Goal: Information Seeking & Learning: Learn about a topic

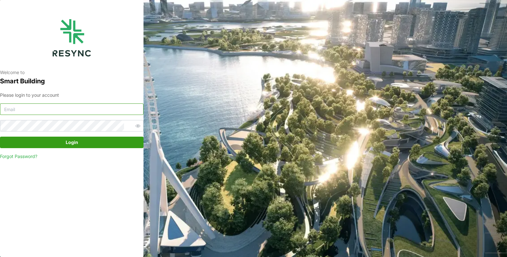
type input "varinder_singh@defencecollectivesg.com"
click at [60, 140] on span "Login" at bounding box center [71, 142] width 131 height 11
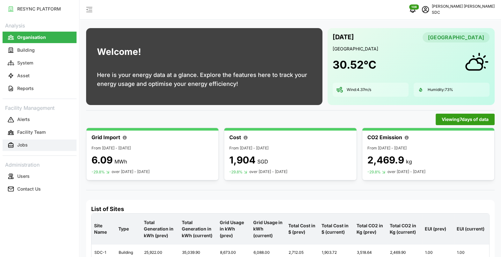
click at [25, 143] on p "Jobs" at bounding box center [22, 144] width 11 height 6
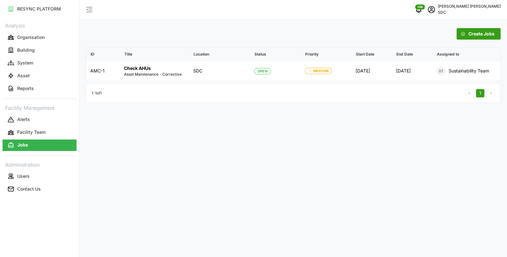
click at [474, 33] on span "Create Jobs" at bounding box center [481, 33] width 26 height 11
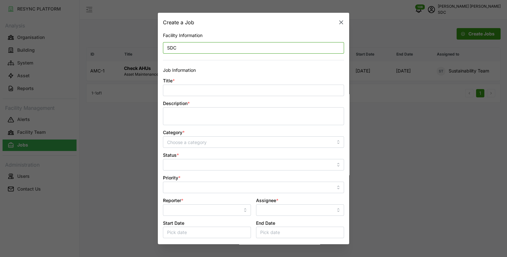
click at [222, 49] on input "SDC" at bounding box center [253, 47] width 181 height 11
click at [328, 73] on p "Job Information" at bounding box center [253, 70] width 181 height 7
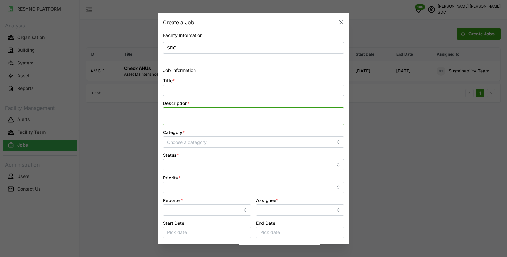
click at [195, 119] on textarea "Description *" at bounding box center [253, 116] width 181 height 18
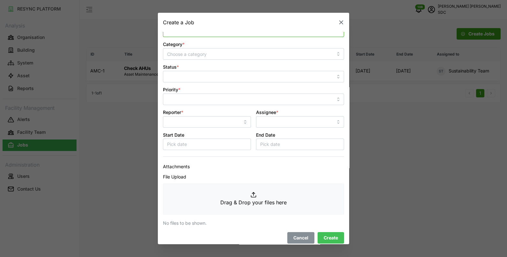
scroll to position [92, 0]
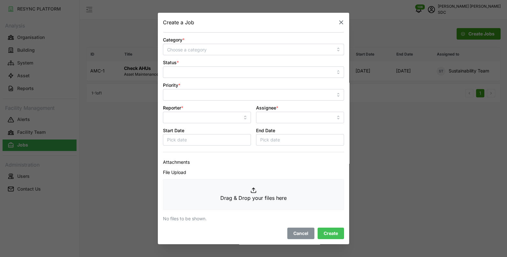
click at [370, 208] on div at bounding box center [253, 128] width 507 height 257
drag, startPoint x: 288, startPoint y: 230, endPoint x: 275, endPoint y: 228, distance: 13.3
click at [293, 230] on span "Cancel" at bounding box center [300, 233] width 15 height 11
type input "SDC"
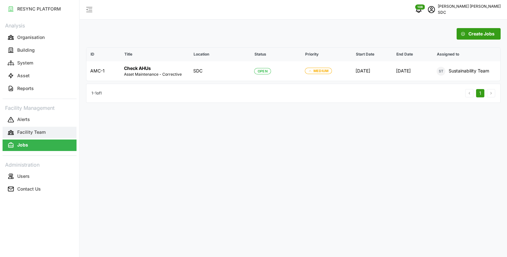
click at [39, 132] on p "Facility Team" at bounding box center [31, 132] width 28 height 6
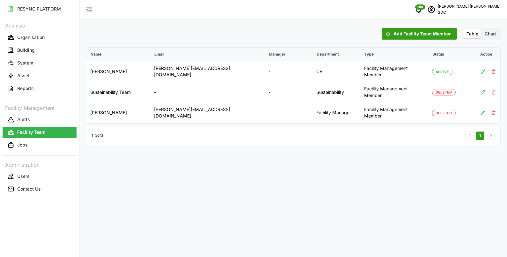
click at [490, 33] on span "Chart" at bounding box center [489, 33] width 11 height 5
click at [481, 29] on input "Chart" at bounding box center [481, 29] width 0 height 0
click at [489, 34] on span "Chart" at bounding box center [489, 33] width 11 height 5
click at [481, 29] on input "Chart" at bounding box center [481, 29] width 0 height 0
click at [487, 34] on span "Chart" at bounding box center [489, 33] width 11 height 5
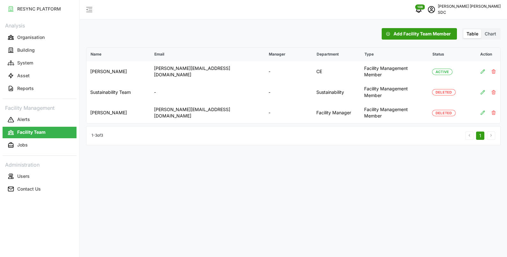
click at [481, 29] on input "Chart" at bounding box center [481, 29] width 0 height 0
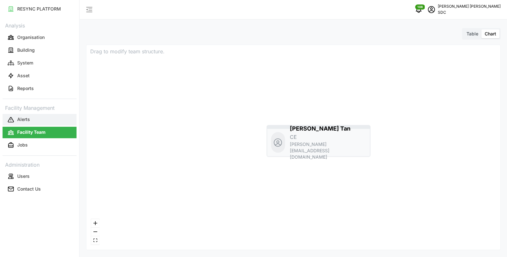
click at [47, 122] on button "Alerts" at bounding box center [40, 119] width 74 height 11
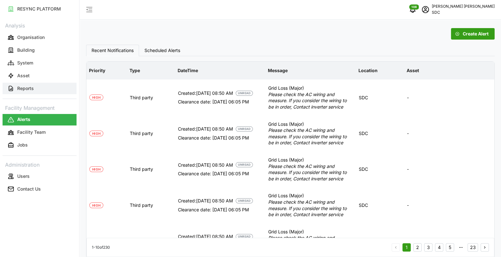
click at [39, 88] on button "Reports" at bounding box center [40, 88] width 74 height 11
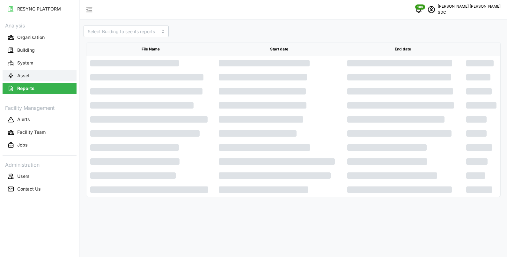
click at [45, 74] on button "Asset" at bounding box center [40, 75] width 74 height 11
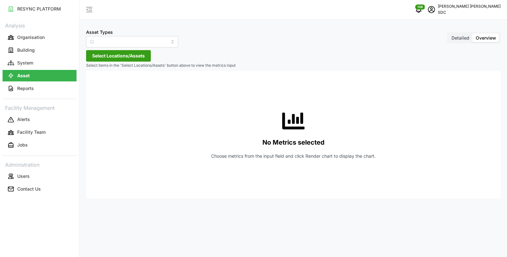
type input "AHU System"
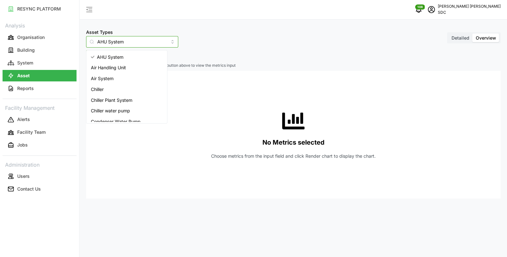
click at [134, 40] on input "AHU System" at bounding box center [132, 41] width 92 height 11
click at [161, 41] on input "AHU System" at bounding box center [132, 41] width 92 height 11
click at [207, 48] on div "Asset Types AHU System Detailed Overview Select Locations/Assets Select items i…" at bounding box center [293, 128] width 427 height 257
click at [157, 46] on input "AHU System" at bounding box center [132, 41] width 92 height 11
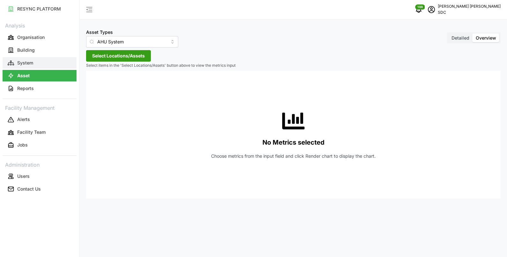
click at [51, 64] on button "System" at bounding box center [40, 62] width 74 height 11
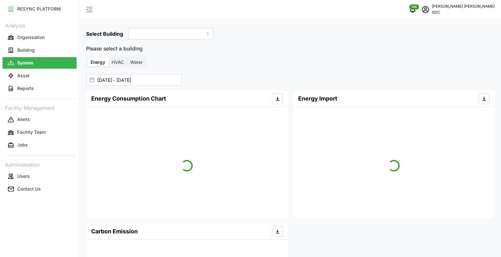
type input "SDC-1"
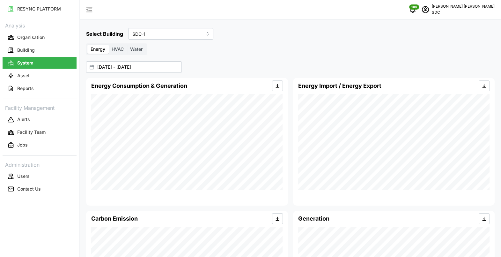
click at [124, 51] on label "HVAC" at bounding box center [117, 49] width 18 height 9
click at [108, 45] on input "HVAC" at bounding box center [108, 45] width 0 height 0
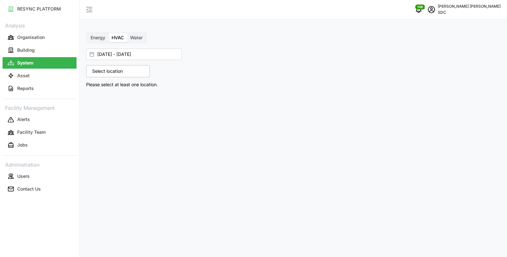
click at [139, 39] on span "Water" at bounding box center [136, 37] width 12 height 5
click at [127, 33] on input "Water" at bounding box center [127, 33] width 0 height 0
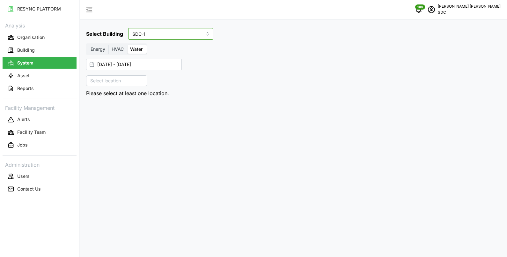
click at [144, 34] on input "SDC-1" at bounding box center [170, 33] width 85 height 11
click at [215, 36] on div "Select Building SDC-1" at bounding box center [293, 33] width 414 height 11
click at [133, 81] on div "Select location" at bounding box center [116, 80] width 61 height 11
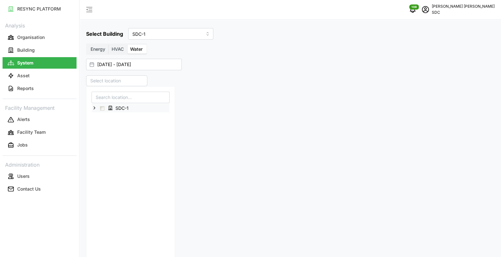
click at [102, 109] on span "Select SDC-1" at bounding box center [102, 108] width 4 height 4
click at [95, 107] on icon at bounding box center [94, 107] width 5 height 5
click at [39, 75] on button "Asset" at bounding box center [40, 75] width 74 height 11
